Goal: Information Seeking & Learning: Compare options

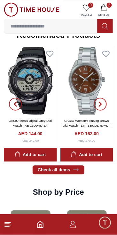
scroll to position [677, 0]
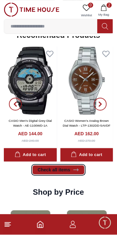
click at [70, 171] on link "Check all items" at bounding box center [59, 169] width 52 height 9
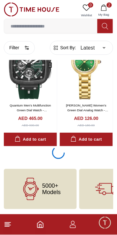
scroll to position [1108, 0]
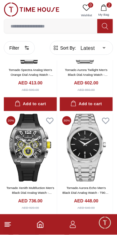
scroll to position [1967, 0]
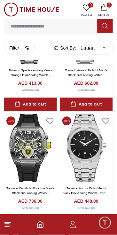
click at [47, 230] on footer "2" at bounding box center [58, 224] width 117 height 20
click at [40, 226] on icon "Home" at bounding box center [40, 225] width 8 height 8
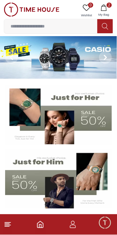
click at [71, 73] on img at bounding box center [58, 57] width 117 height 42
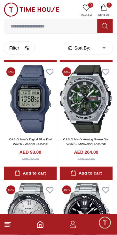
scroll to position [176, 0]
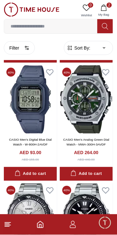
click at [38, 133] on img at bounding box center [30, 99] width 53 height 68
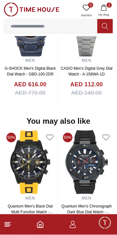
scroll to position [638, 0]
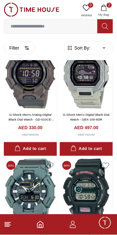
scroll to position [1114, 0]
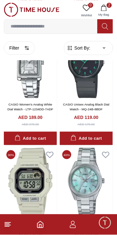
scroll to position [1865, 0]
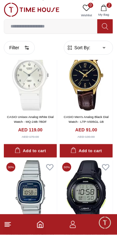
click at [91, 158] on button "Add to cart" at bounding box center [86, 151] width 53 height 14
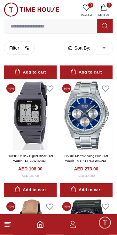
scroll to position [2643, 0]
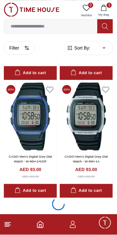
click at [92, 198] on div at bounding box center [58, 205] width 109 height 15
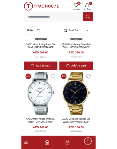
scroll to position [4625, 0]
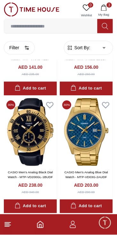
click at [59, 24] on input at bounding box center [50, 26] width 93 height 13
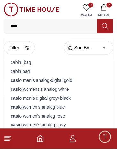
type input "*****"
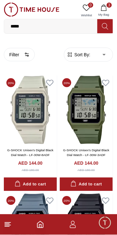
click at [91, 168] on div "AED 180.00" at bounding box center [86, 170] width 17 height 5
click at [91, 152] on link "G-SHOCK Unisex's Digital Black Dial Watch - LF-30W-3ADF" at bounding box center [86, 153] width 46 height 8
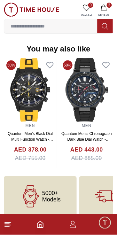
scroll to position [667, 0]
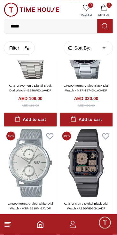
scroll to position [1010, 0]
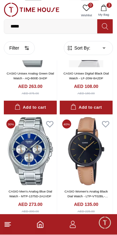
scroll to position [2200, 0]
click at [101, 77] on link "CASIO Unisex Digital Black Dial Watch - LF-20W-8A2DF" at bounding box center [86, 76] width 45 height 8
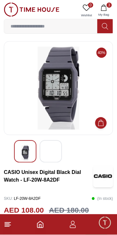
click at [51, 162] on div at bounding box center [51, 151] width 22 height 22
click at [58, 151] on div at bounding box center [51, 151] width 22 height 22
click at [52, 156] on img at bounding box center [50, 153] width 11 height 15
click at [53, 150] on img at bounding box center [50, 153] width 11 height 15
click at [53, 147] on img at bounding box center [50, 153] width 11 height 15
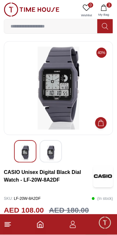
click at [27, 149] on img at bounding box center [24, 153] width 11 height 15
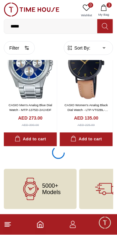
scroll to position [2288, 0]
click at [103, 8] on icon "button" at bounding box center [104, 7] width 6 height 6
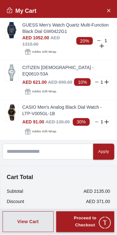
click at [99, 41] on line at bounding box center [98, 41] width 3 height 0
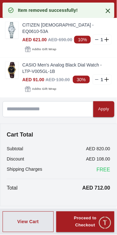
click at [97, 40] on line at bounding box center [96, 40] width 3 height 0
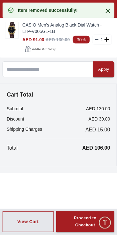
click at [97, 40] on line at bounding box center [96, 40] width 3 height 0
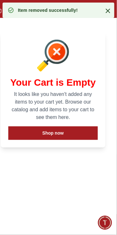
click at [110, 11] on icon at bounding box center [108, 11] width 8 height 8
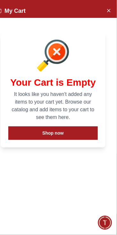
click at [110, 11] on icon "Close Account" at bounding box center [108, 10] width 3 height 3
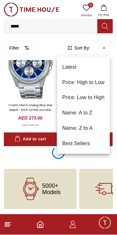
click at [101, 42] on div at bounding box center [58, 117] width 117 height 235
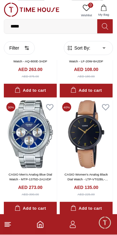
scroll to position [2213, 0]
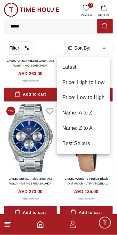
click at [96, 96] on li "Price: Low to High" at bounding box center [83, 97] width 53 height 15
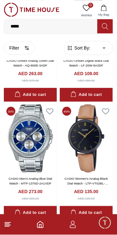
type input "*"
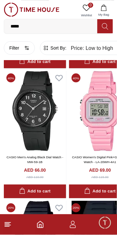
scroll to position [134, 0]
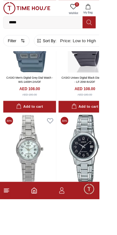
scroll to position [2926, 0]
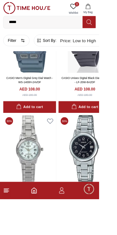
click at [47, 98] on link "CASIO Men's Digital Grey Dial Watch - WS-1400H-2AVDF" at bounding box center [34, 94] width 55 height 8
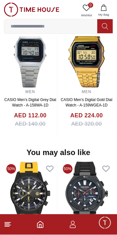
scroll to position [615, 0]
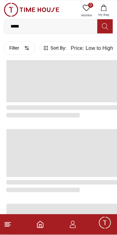
scroll to position [1061, 0]
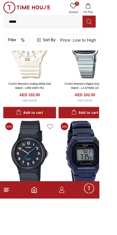
scroll to position [2401, 0]
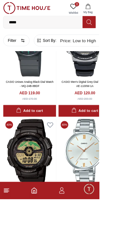
scroll to position [3049, 0]
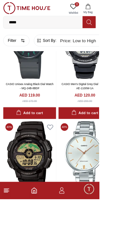
click at [111, 93] on img at bounding box center [100, 53] width 62 height 80
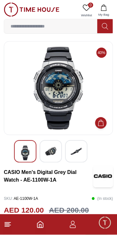
click at [49, 155] on img at bounding box center [50, 151] width 11 height 11
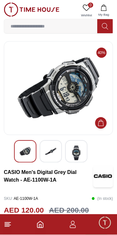
click at [71, 147] on img at bounding box center [76, 153] width 11 height 15
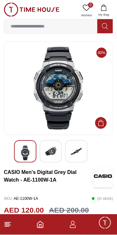
click at [50, 153] on img at bounding box center [50, 151] width 11 height 11
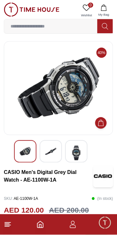
click at [27, 154] on img at bounding box center [24, 151] width 11 height 11
click at [76, 154] on img at bounding box center [76, 153] width 11 height 15
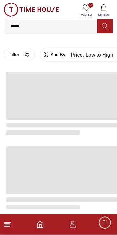
scroll to position [1061, 0]
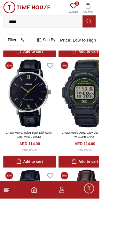
scroll to position [3794, 0]
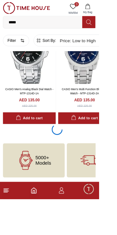
scroll to position [5152, 0]
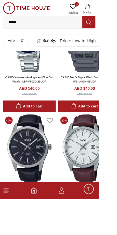
scroll to position [5909, 0]
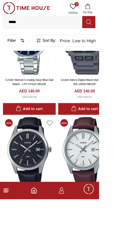
click at [109, 101] on link "CASIO Men's Digital Black Dial Watch - WS-1400H-8BVDF" at bounding box center [100, 97] width 56 height 8
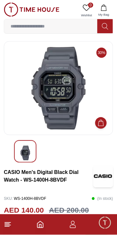
click at [55, 159] on div at bounding box center [58, 151] width 89 height 22
click at [25, 154] on img at bounding box center [24, 153] width 11 height 15
click at [78, 119] on img at bounding box center [58, 88] width 98 height 83
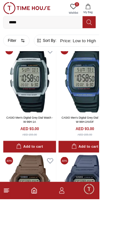
scroll to position [1711, 0]
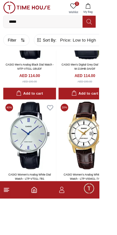
scroll to position [3751, 0]
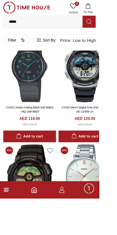
scroll to position [4377, 0]
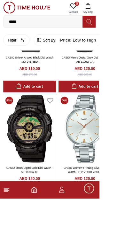
click at [114, 62] on img at bounding box center [100, 22] width 62 height 80
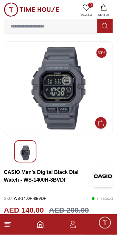
click at [82, 85] on img at bounding box center [58, 88] width 98 height 83
click at [85, 85] on img at bounding box center [58, 88] width 98 height 83
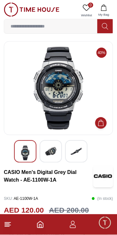
click at [54, 155] on img at bounding box center [50, 151] width 11 height 11
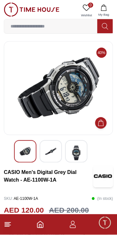
click at [75, 156] on img at bounding box center [76, 153] width 11 height 15
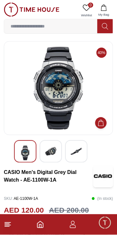
click at [54, 154] on img at bounding box center [50, 151] width 11 height 11
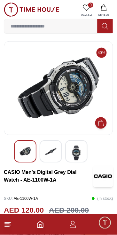
click at [74, 159] on img at bounding box center [76, 153] width 11 height 15
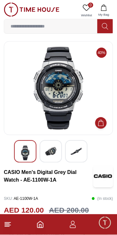
click at [29, 157] on img at bounding box center [24, 153] width 11 height 15
click at [31, 153] on div at bounding box center [25, 151] width 22 height 22
click at [54, 155] on img at bounding box center [50, 151] width 11 height 11
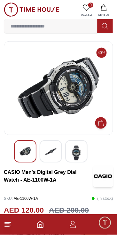
click at [77, 155] on img at bounding box center [76, 153] width 11 height 15
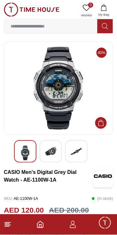
click at [76, 119] on img at bounding box center [58, 88] width 98 height 83
click at [81, 147] on img at bounding box center [76, 151] width 11 height 11
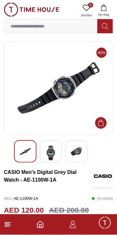
click at [54, 151] on img at bounding box center [50, 153] width 11 height 15
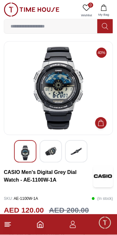
click at [52, 154] on img at bounding box center [50, 151] width 11 height 11
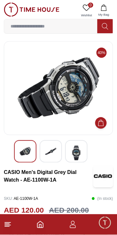
click at [78, 153] on img at bounding box center [76, 153] width 11 height 15
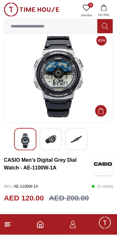
scroll to position [12, 0]
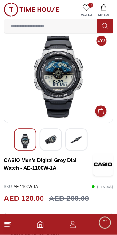
click at [54, 141] on img at bounding box center [50, 139] width 11 height 11
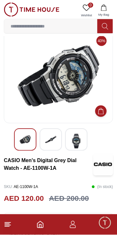
click at [79, 138] on img at bounding box center [76, 141] width 11 height 15
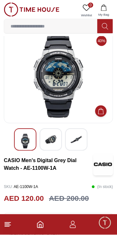
click at [54, 140] on img at bounding box center [50, 139] width 11 height 11
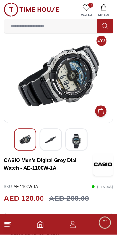
click at [82, 140] on div at bounding box center [76, 139] width 22 height 22
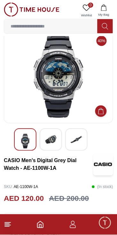
click at [27, 142] on img at bounding box center [24, 141] width 11 height 15
